Goal: Transaction & Acquisition: Purchase product/service

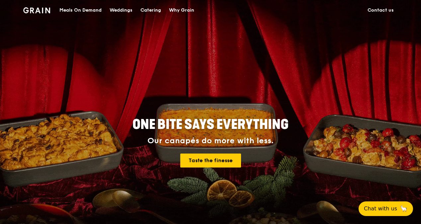
click at [87, 11] on div "Meals On Demand" at bounding box center [80, 10] width 42 height 20
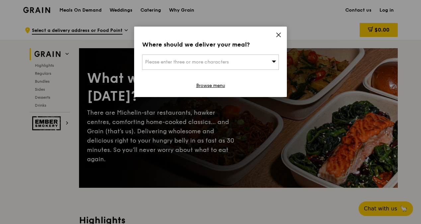
click at [282, 35] on div "Where should we deliver your meal? Please enter three or more characters Browse…" at bounding box center [210, 62] width 153 height 70
click at [280, 35] on icon at bounding box center [278, 35] width 6 height 6
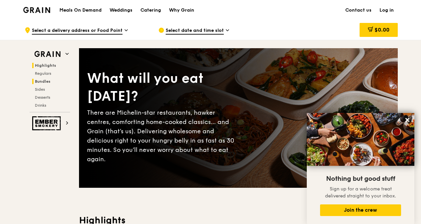
click at [47, 82] on span "Bundles" at bounding box center [43, 81] width 16 height 5
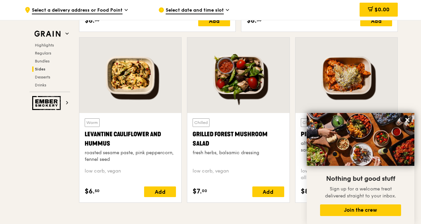
scroll to position [1678, 0]
